Goal: Task Accomplishment & Management: Manage account settings

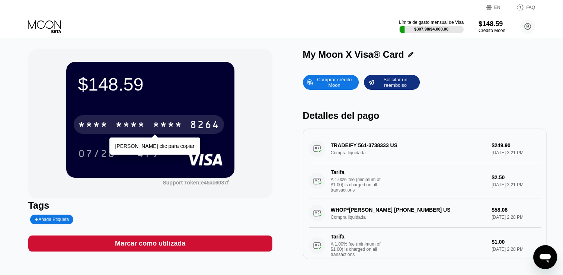
click at [165, 131] on div "* * * *" at bounding box center [168, 126] width 30 height 12
click at [74, 127] on div "$148.59 [CREDIT_CARD_NUMBER] [PERSON_NAME] clic para copiar 07/28 479" at bounding box center [150, 119] width 168 height 115
click at [164, 128] on div "2772" at bounding box center [168, 126] width 30 height 12
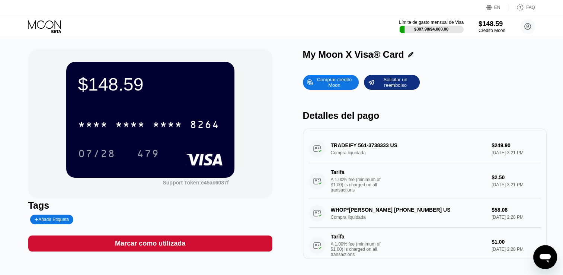
click at [350, 53] on div "My Moon X Visa® Card" at bounding box center [353, 54] width 101 height 11
click at [370, 58] on div "My Moon X Visa® Card" at bounding box center [353, 54] width 101 height 11
click at [408, 56] on icon at bounding box center [411, 55] width 6 height 6
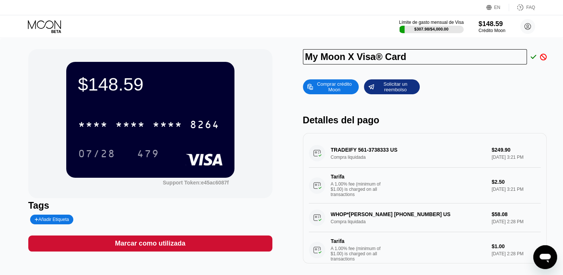
click at [345, 59] on input "My Moon X Visa® Card" at bounding box center [415, 56] width 224 height 15
click at [406, 60] on input "My Moon X Visa® Card" at bounding box center [415, 56] width 224 height 15
click at [462, 68] on div "My Moon X Visa® Card" at bounding box center [425, 58] width 244 height 19
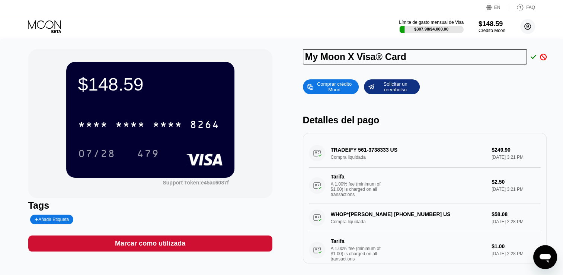
click at [532, 32] on circle at bounding box center [528, 26] width 15 height 15
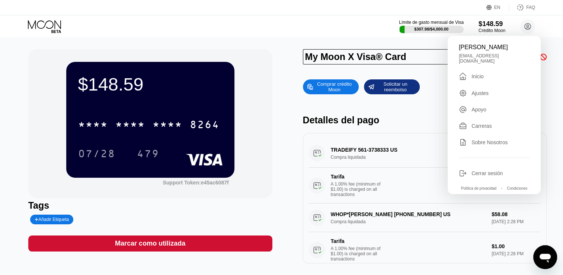
click at [486, 93] on div "Ajustes" at bounding box center [480, 93] width 17 height 6
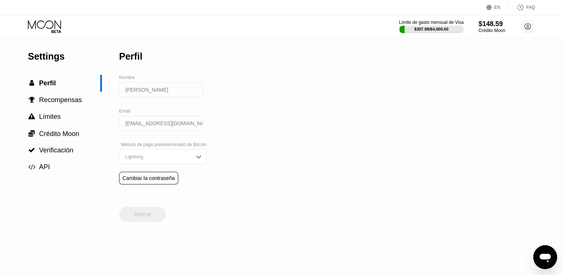
click at [198, 160] on img at bounding box center [198, 156] width 7 height 7
click at [73, 120] on div " Límites" at bounding box center [51, 117] width 102 height 8
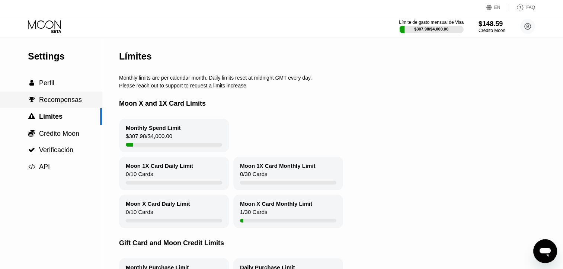
click at [69, 104] on span "Recompensas" at bounding box center [60, 99] width 43 height 7
